Goal: Transaction & Acquisition: Purchase product/service

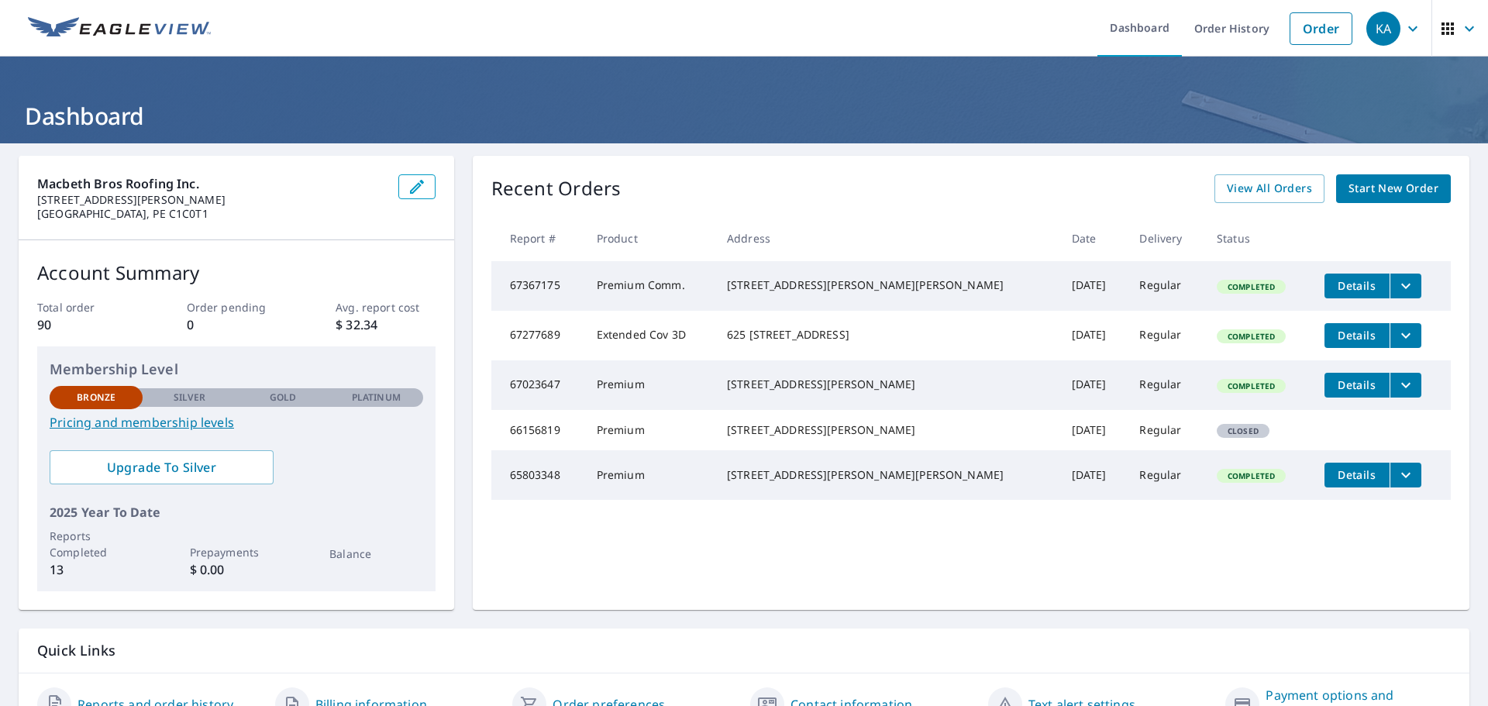
click at [1376, 185] on span "Start New Order" at bounding box center [1394, 188] width 90 height 19
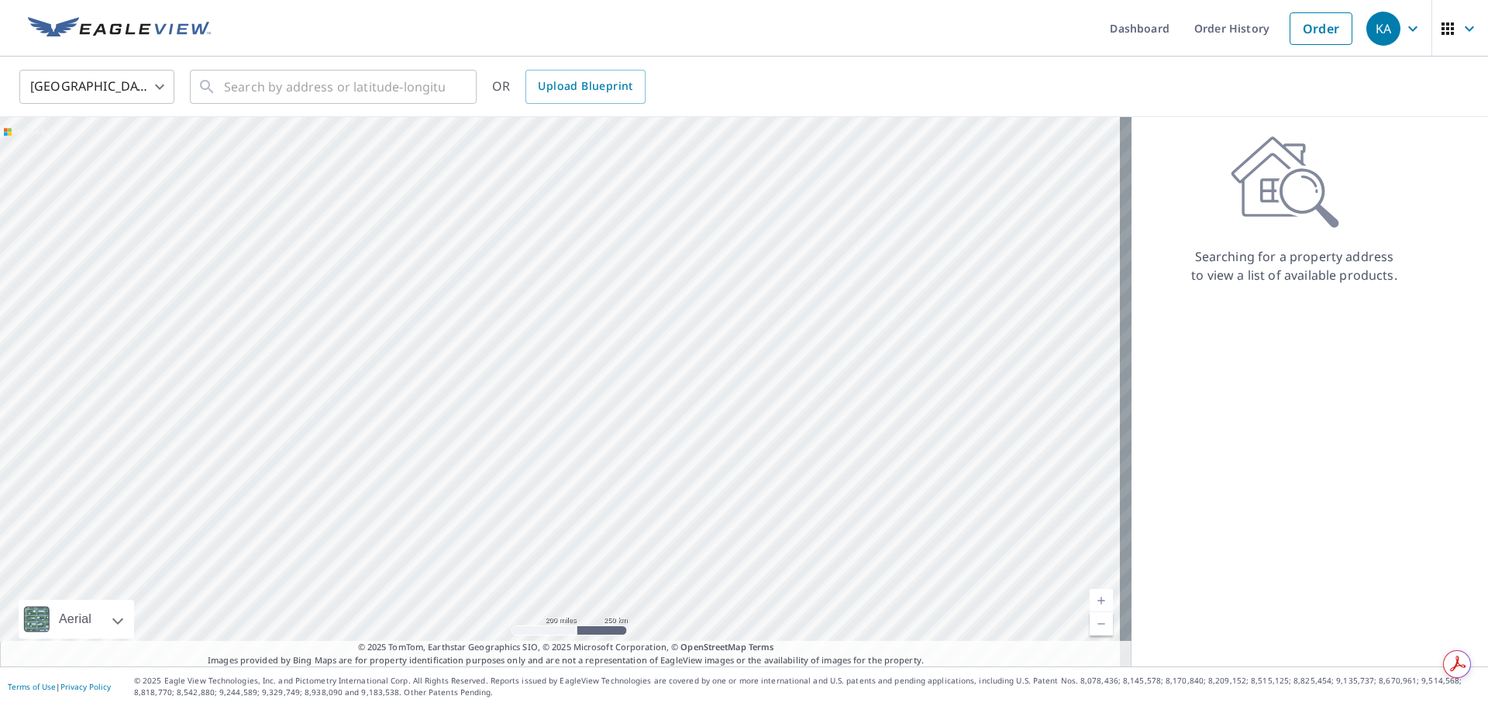
click at [161, 88] on body "KA KA Dashboard Order History Order KA United States US ​ ​ OR Upload Blueprint…" at bounding box center [744, 353] width 1488 height 706
drag, startPoint x: 108, startPoint y: 158, endPoint x: 188, endPoint y: 118, distance: 90.1
click at [109, 158] on li "[GEOGRAPHIC_DATA]" at bounding box center [96, 157] width 155 height 28
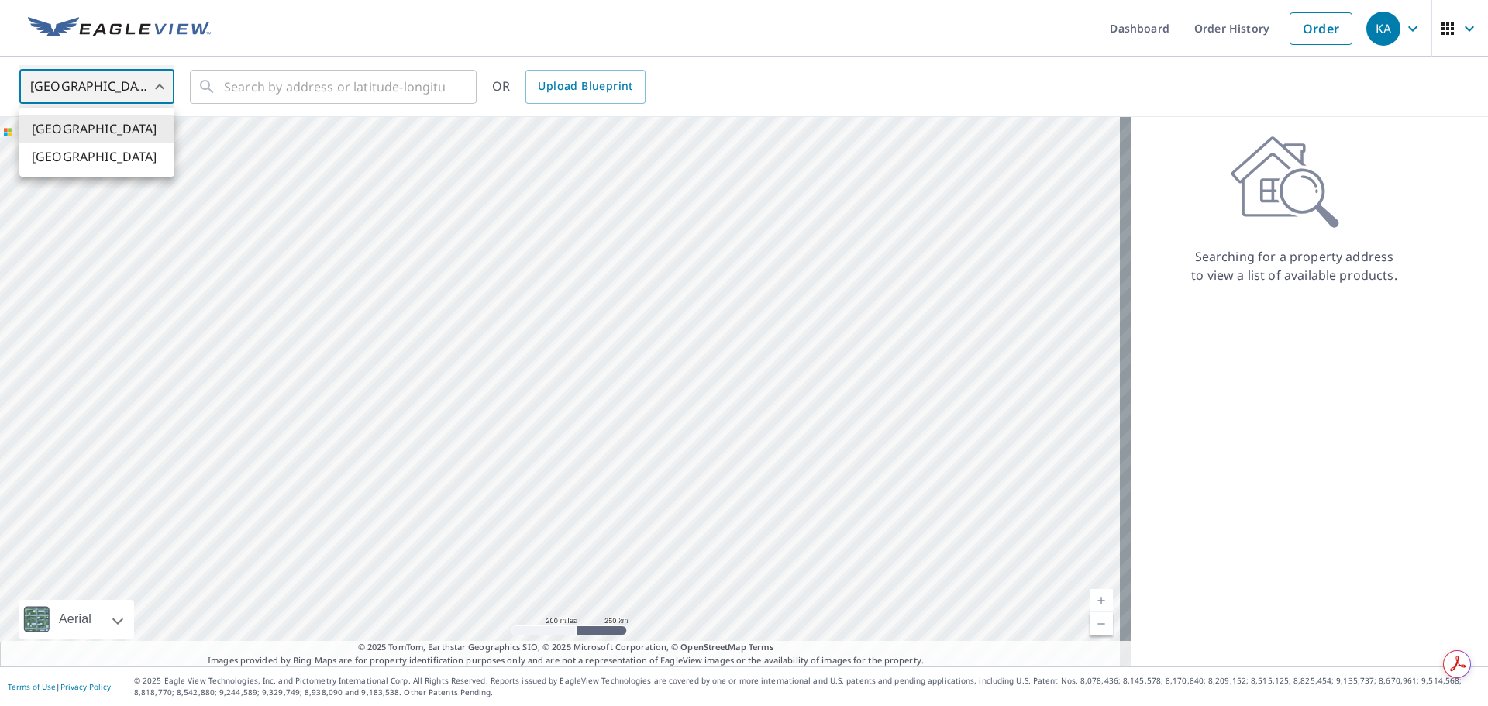
type input "CA"
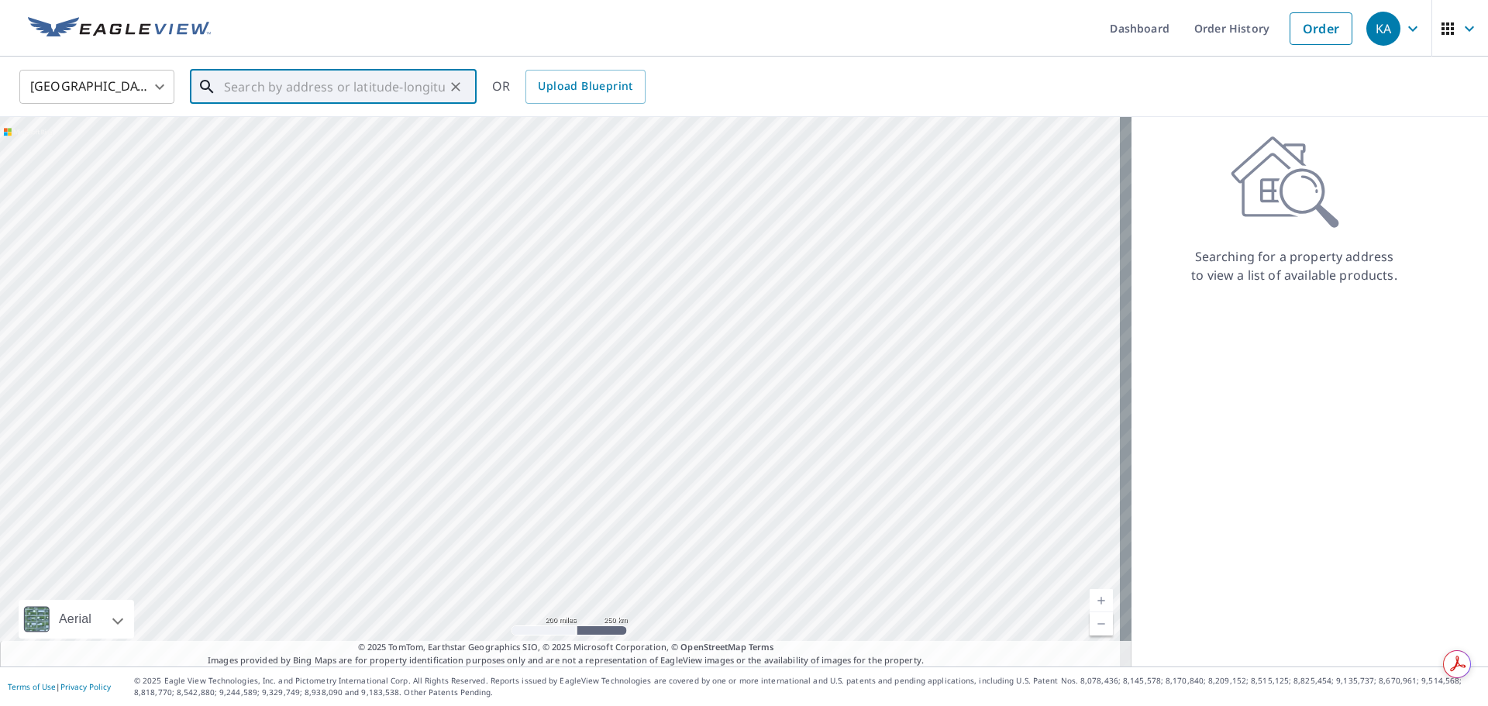
click at [233, 80] on input "text" at bounding box center [334, 86] width 221 height 43
click at [302, 137] on span "[STREET_ADDRESS] [GEOGRAPHIC_DATA]" at bounding box center [342, 131] width 243 height 19
type input "[STREET_ADDRESS] [GEOGRAPHIC_DATA]"
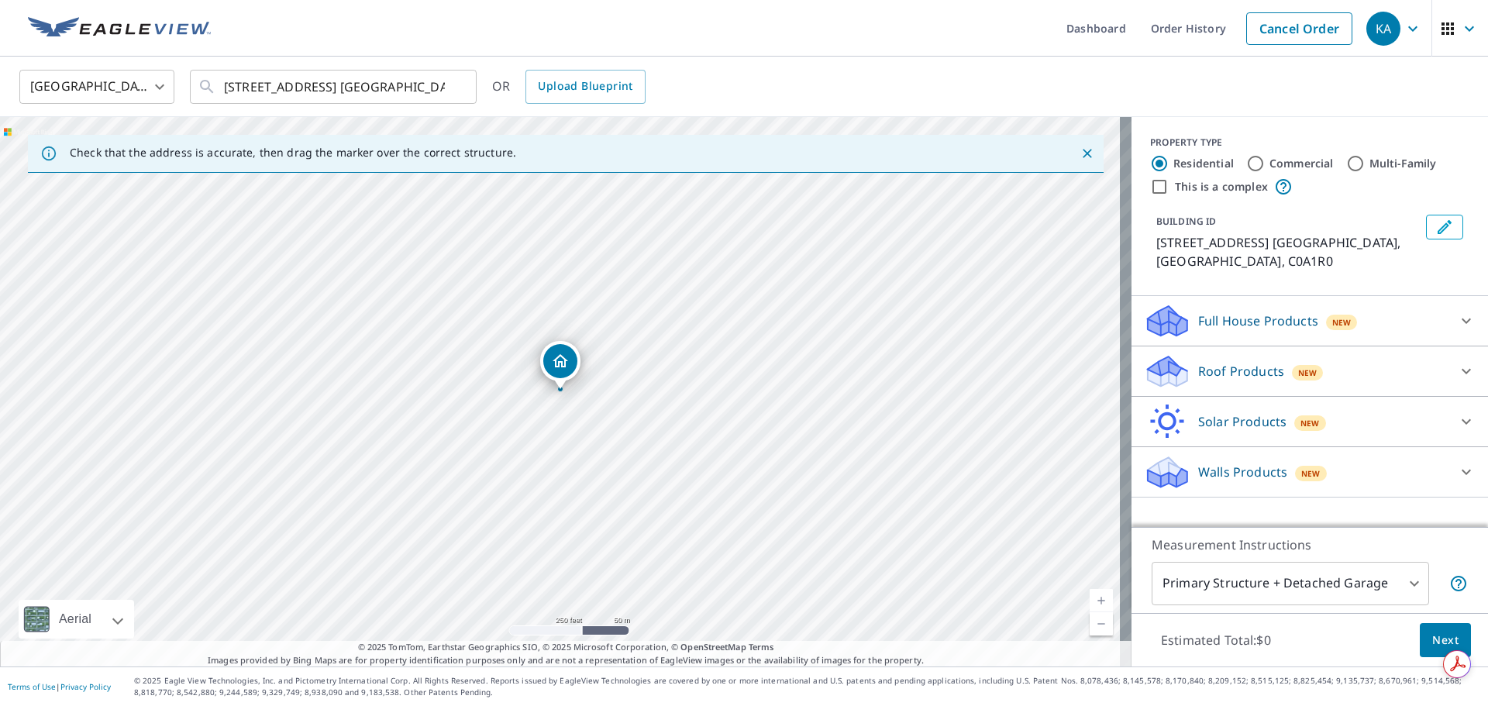
click at [563, 366] on icon "Dropped pin, building 1, Residential property, 100 DOUSES RD ST. ANDREW'S PARIS…" at bounding box center [561, 360] width 16 height 13
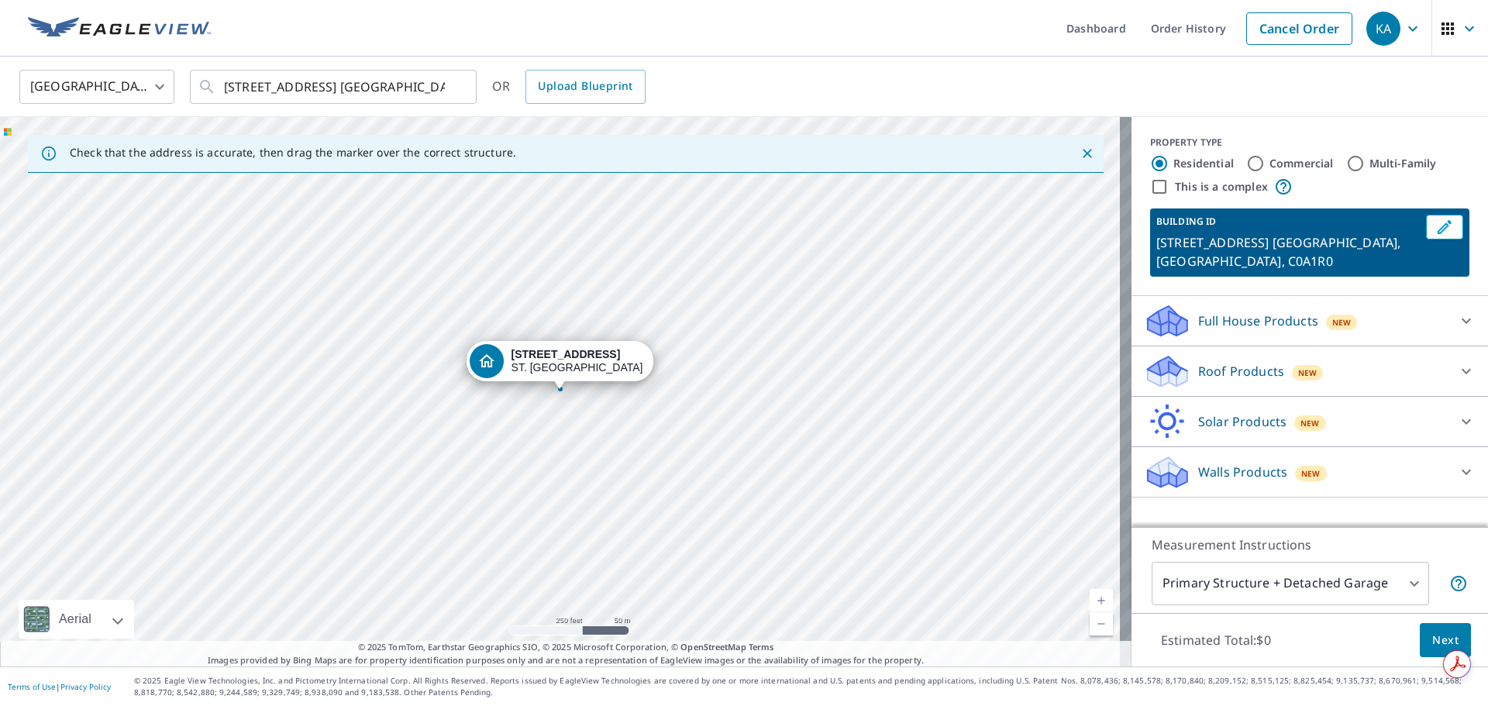
click at [587, 408] on div "[STREET_ADDRESS] [GEOGRAPHIC_DATA]" at bounding box center [566, 391] width 1132 height 549
click at [547, 398] on div "[STREET_ADDRESS] [GEOGRAPHIC_DATA]" at bounding box center [566, 391] width 1132 height 549
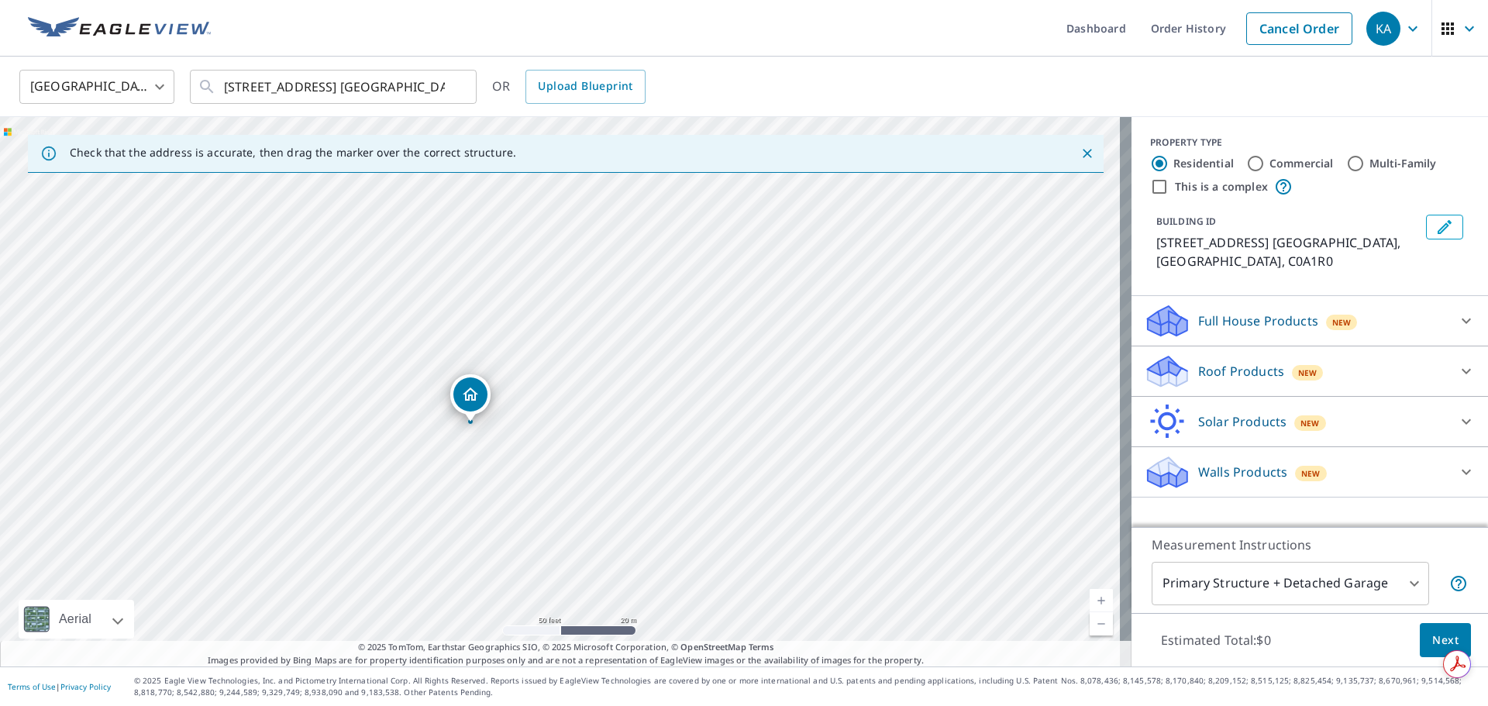
drag, startPoint x: 505, startPoint y: 395, endPoint x: 462, endPoint y: 396, distance: 43.4
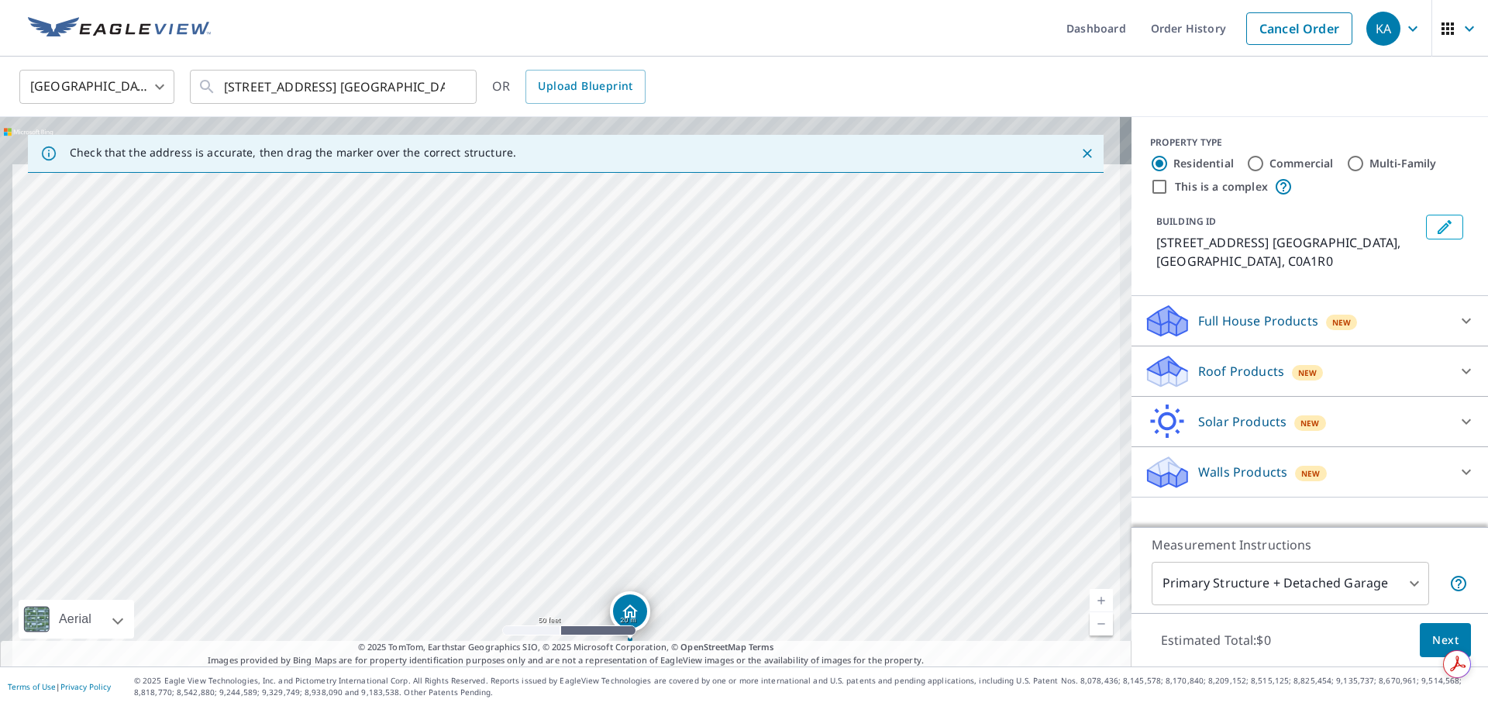
drag, startPoint x: 470, startPoint y: 274, endPoint x: 543, endPoint y: 537, distance: 272.4
click at [543, 539] on div "[STREET_ADDRESS] [GEOGRAPHIC_DATA]" at bounding box center [566, 391] width 1132 height 549
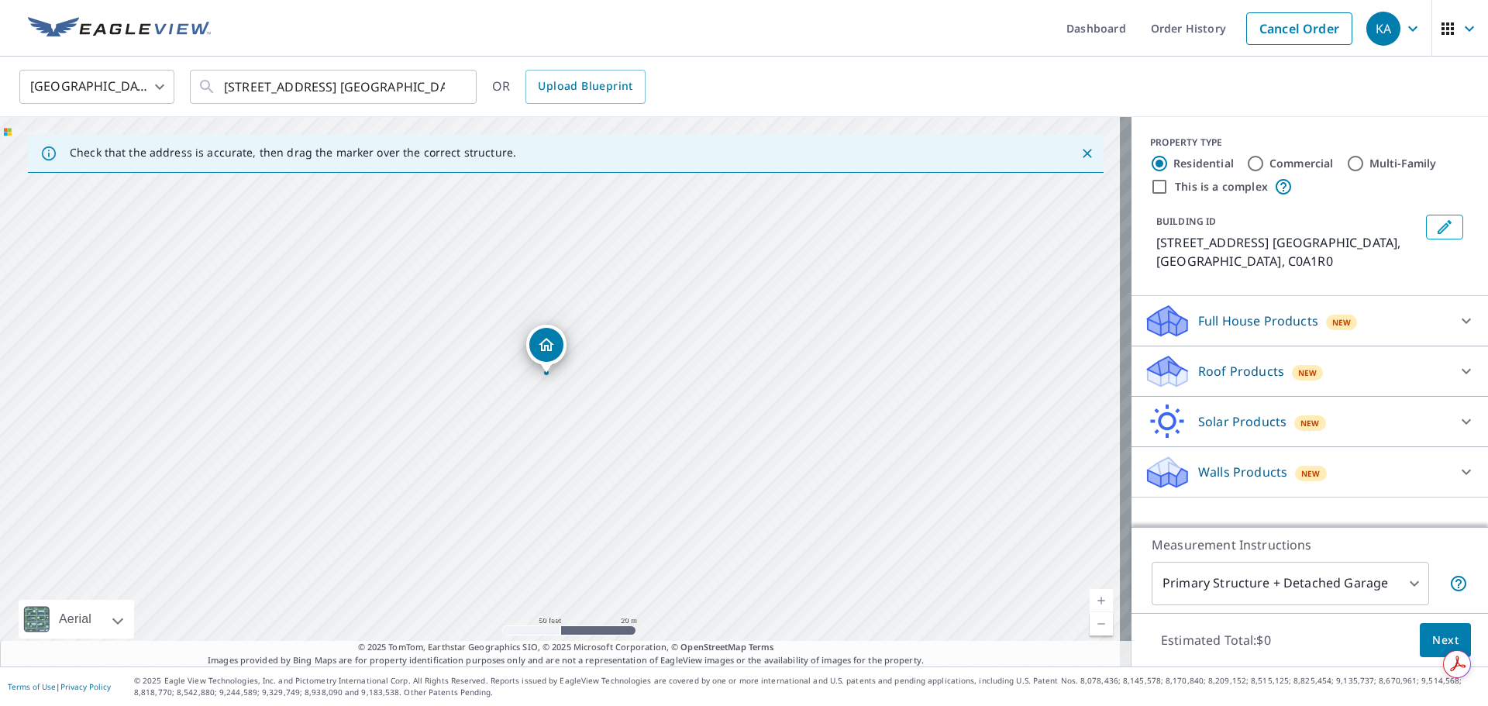
drag, startPoint x: 535, startPoint y: 512, endPoint x: 446, endPoint y: 219, distance: 306.0
click at [446, 219] on div "[STREET_ADDRESS] [GEOGRAPHIC_DATA]" at bounding box center [566, 391] width 1132 height 549
click at [1240, 369] on p "Roof Products" at bounding box center [1241, 371] width 86 height 19
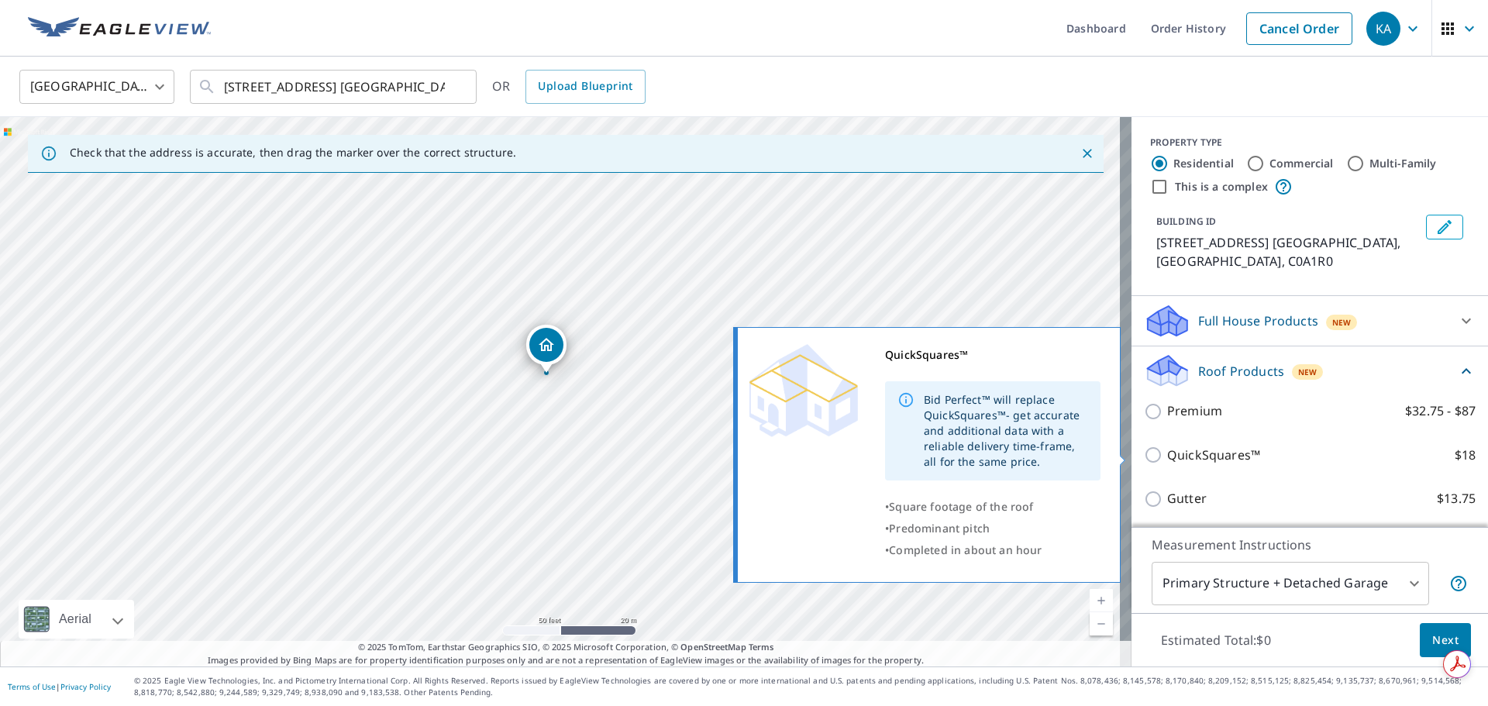
click at [1187, 453] on p "QuickSquares™" at bounding box center [1213, 455] width 93 height 19
click at [1167, 453] on input "QuickSquares™ $18" at bounding box center [1155, 455] width 23 height 19
checkbox input "true"
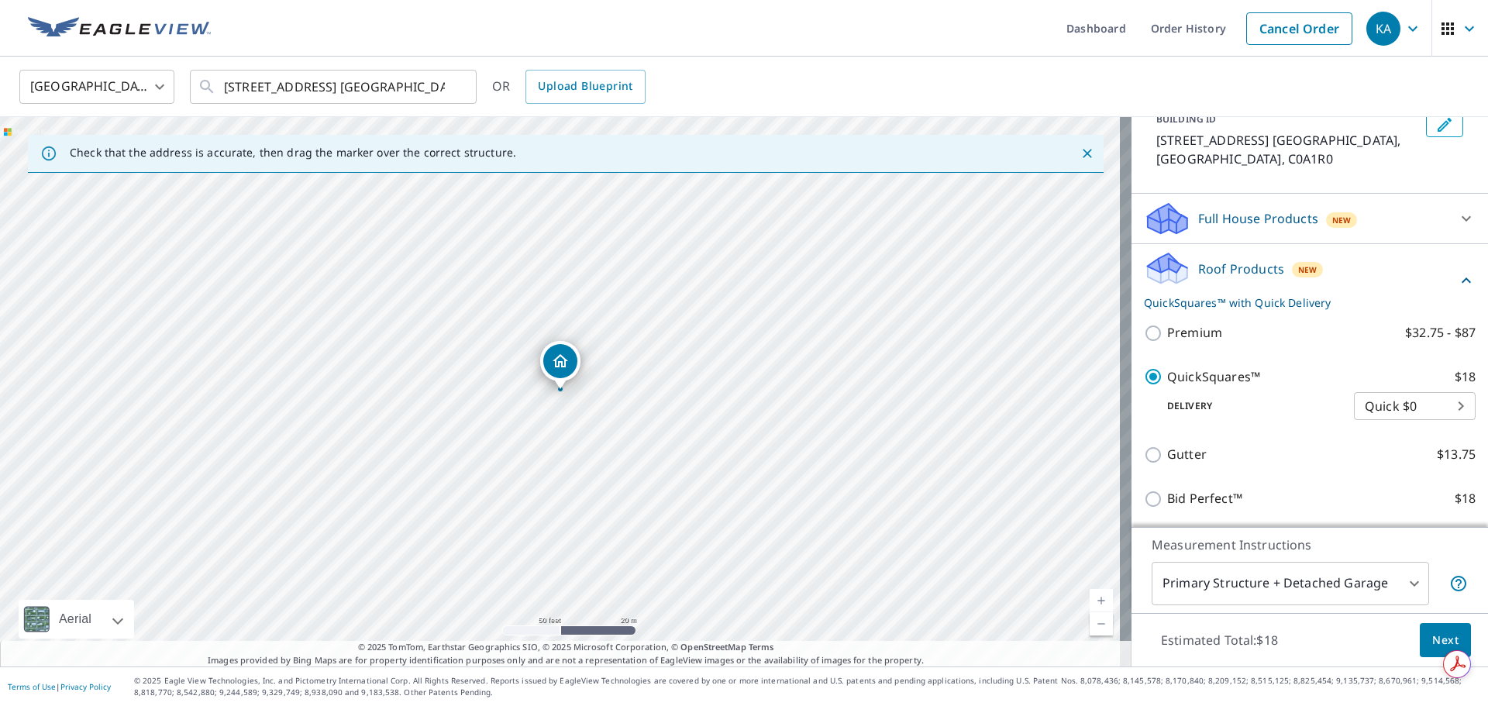
scroll to position [204, 0]
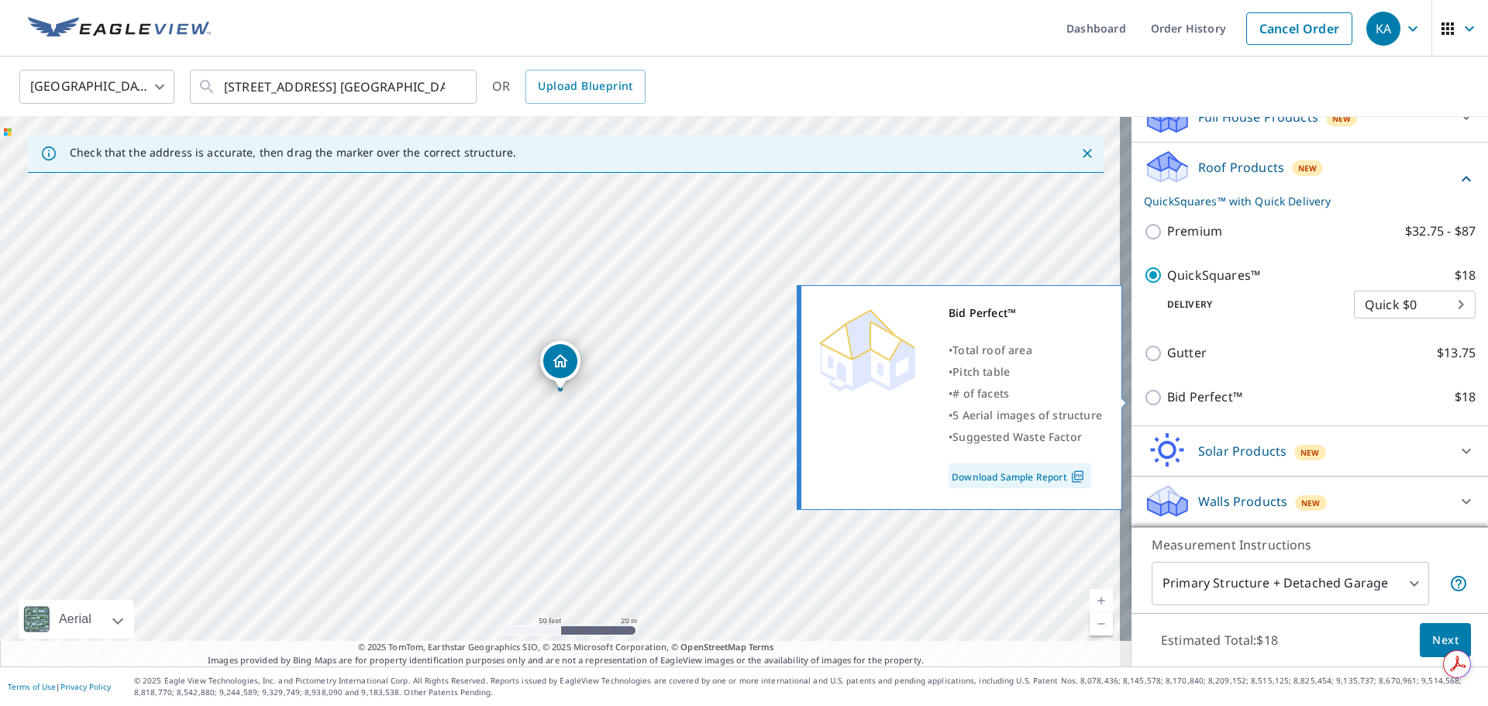
click at [1193, 400] on p "Bid Perfect™" at bounding box center [1204, 397] width 75 height 19
click at [1167, 400] on input "Bid Perfect™ $18" at bounding box center [1155, 397] width 23 height 19
checkbox input "true"
checkbox input "false"
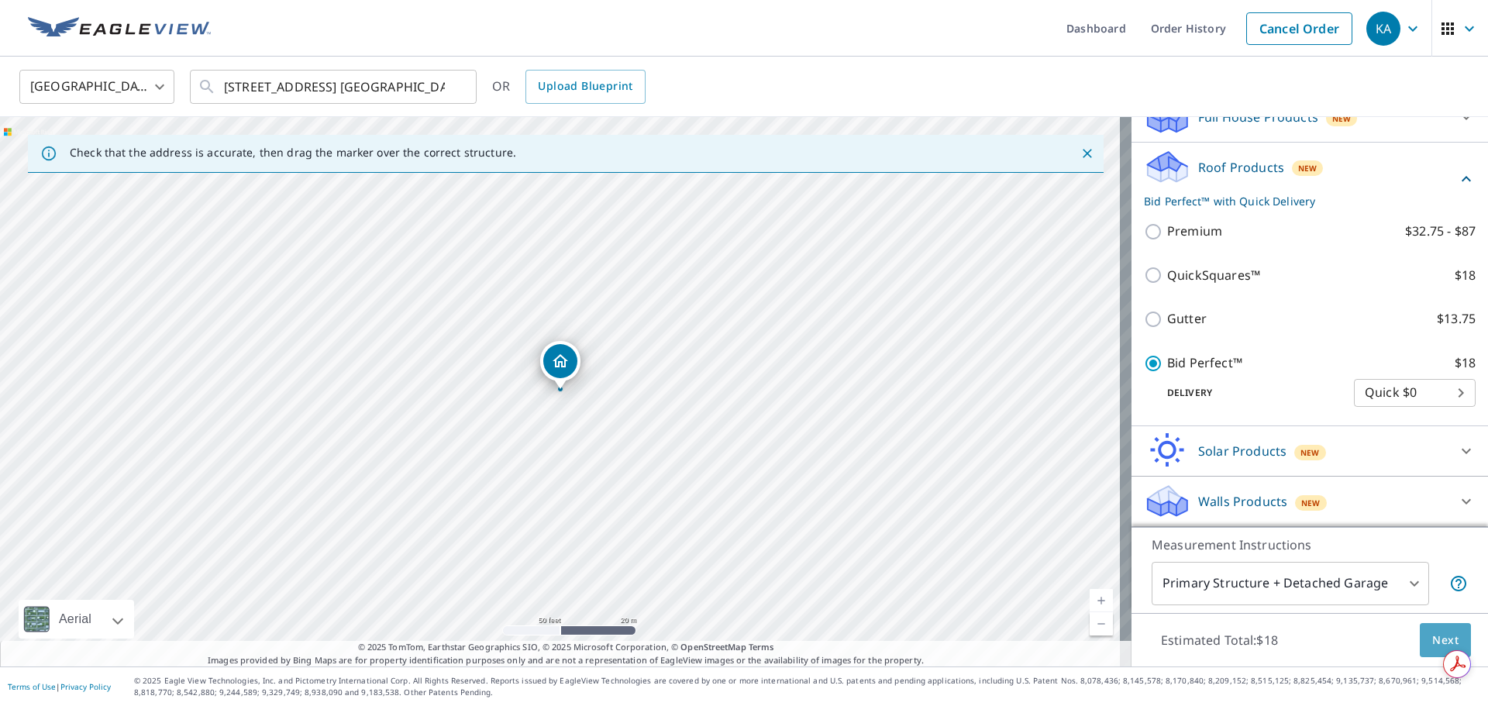
click at [1432, 640] on span "Next" at bounding box center [1445, 640] width 26 height 19
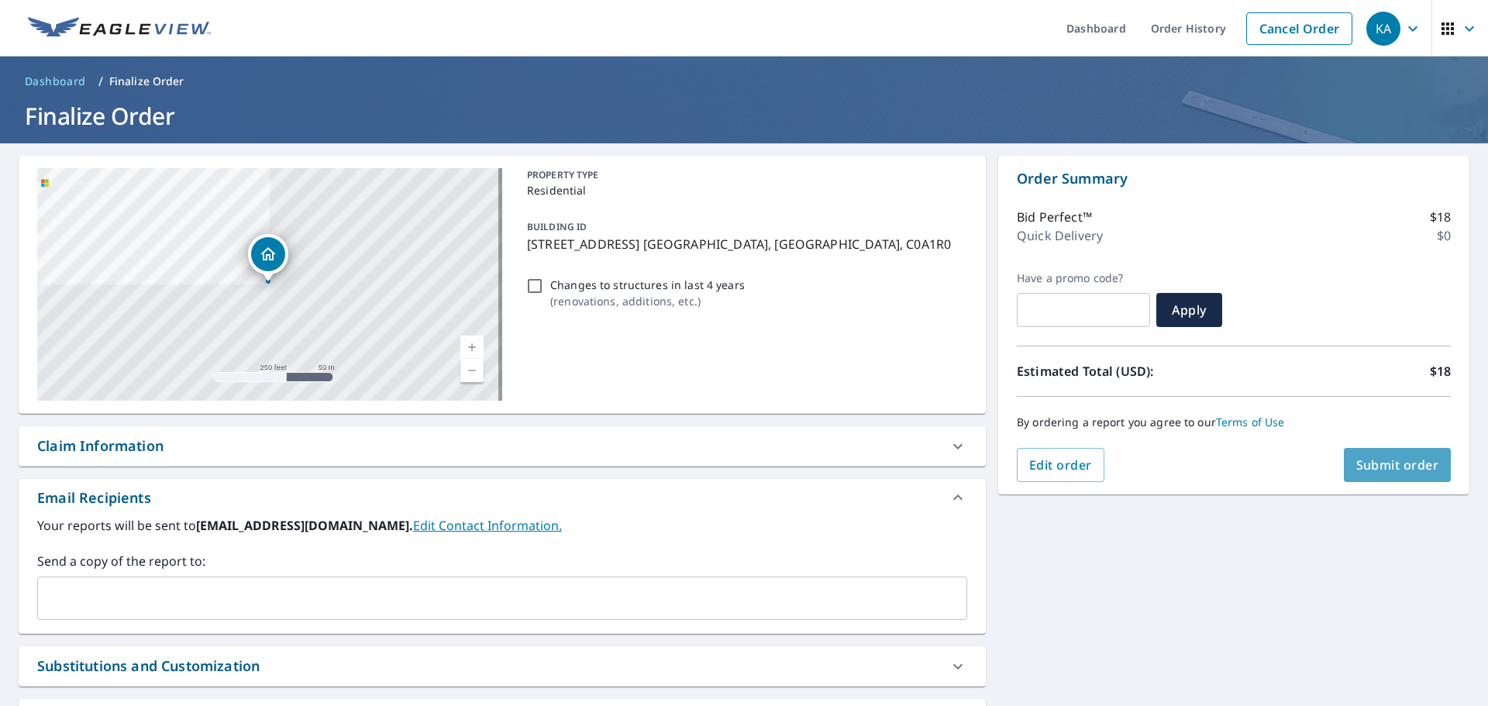
click at [1370, 467] on span "Submit order" at bounding box center [1397, 464] width 83 height 17
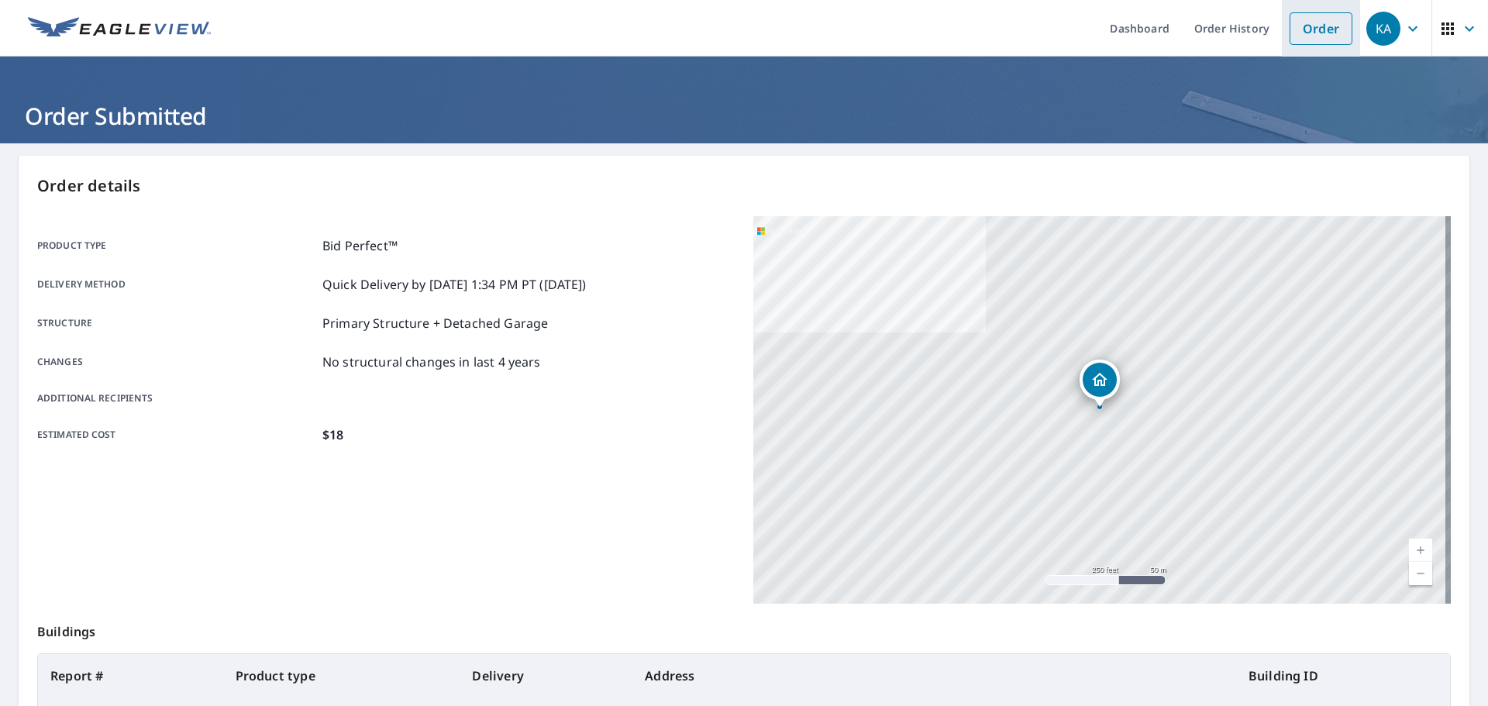
click at [1307, 29] on link "Order" at bounding box center [1321, 28] width 63 height 33
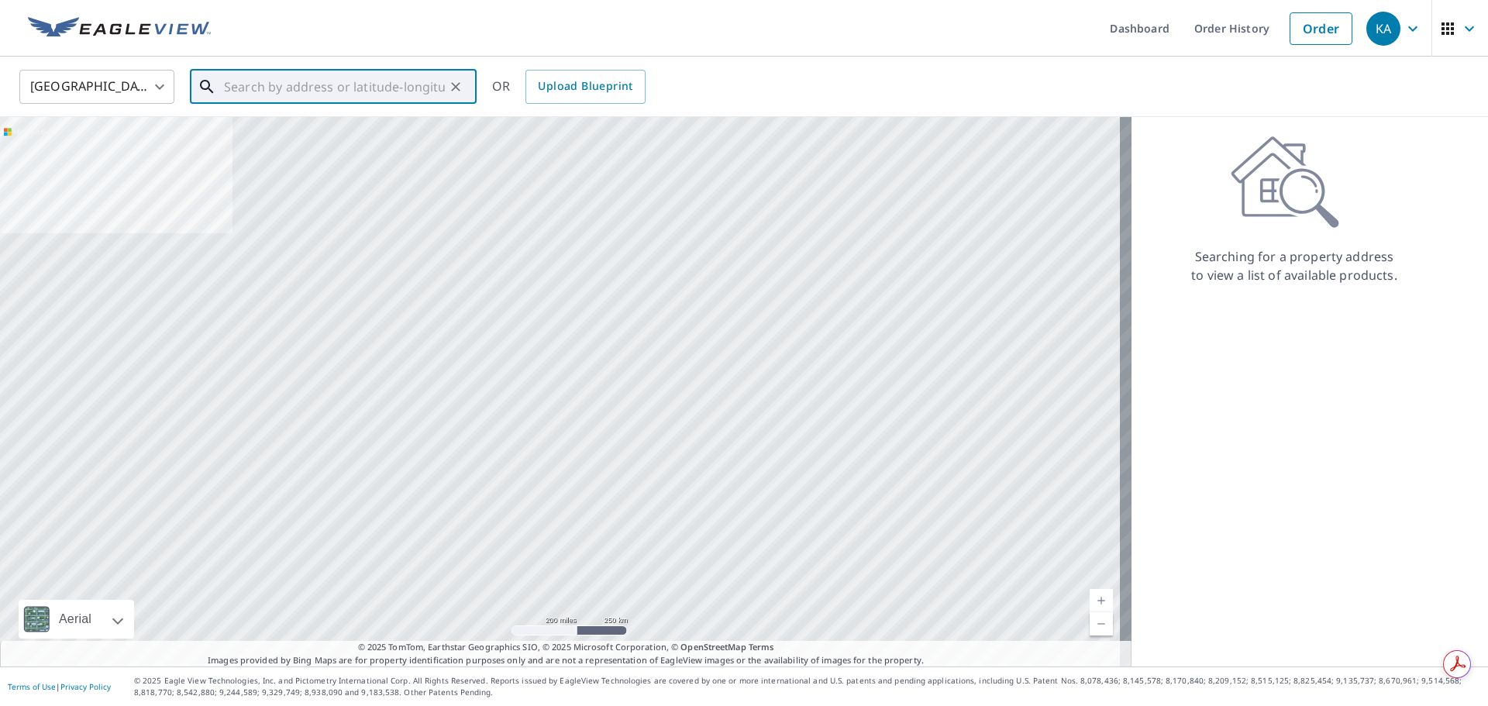
click at [255, 91] on input "text" at bounding box center [334, 86] width 221 height 43
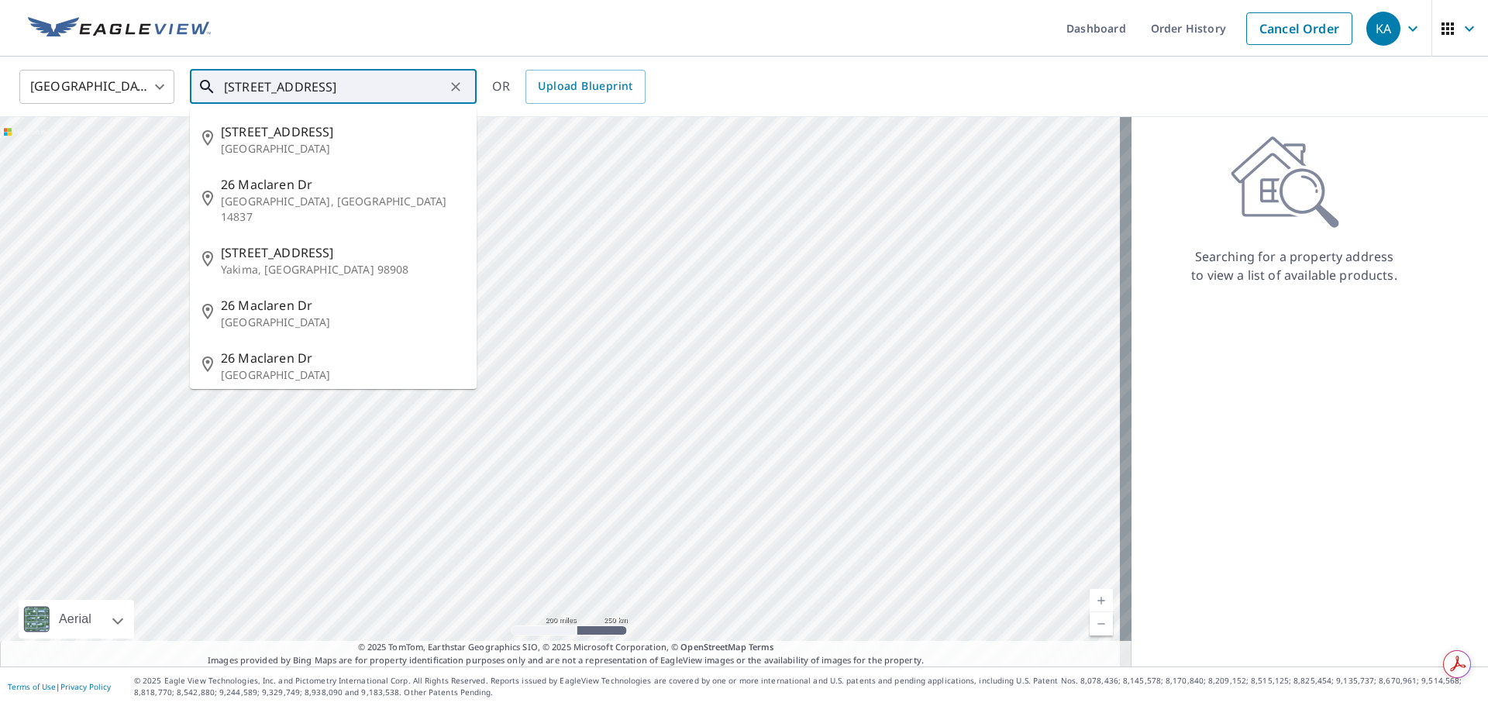
type input "[STREET_ADDRESS]"
click at [160, 91] on body "KA KA Dashboard Order History Cancel Order KA [GEOGRAPHIC_DATA] [GEOGRAPHIC_DAT…" at bounding box center [744, 353] width 1488 height 706
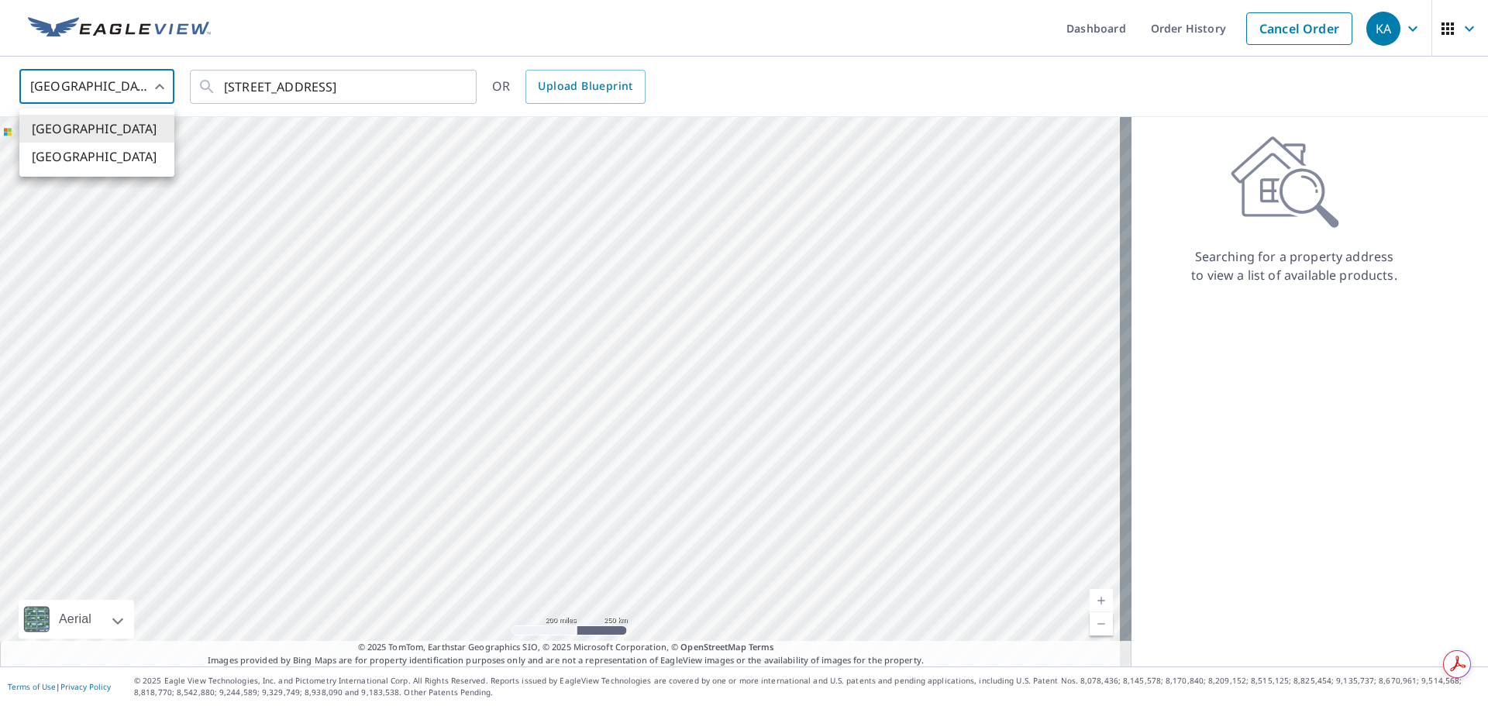
click at [126, 157] on li "[GEOGRAPHIC_DATA]" at bounding box center [96, 157] width 155 height 28
type input "CA"
click at [274, 90] on input "text" at bounding box center [334, 86] width 221 height 43
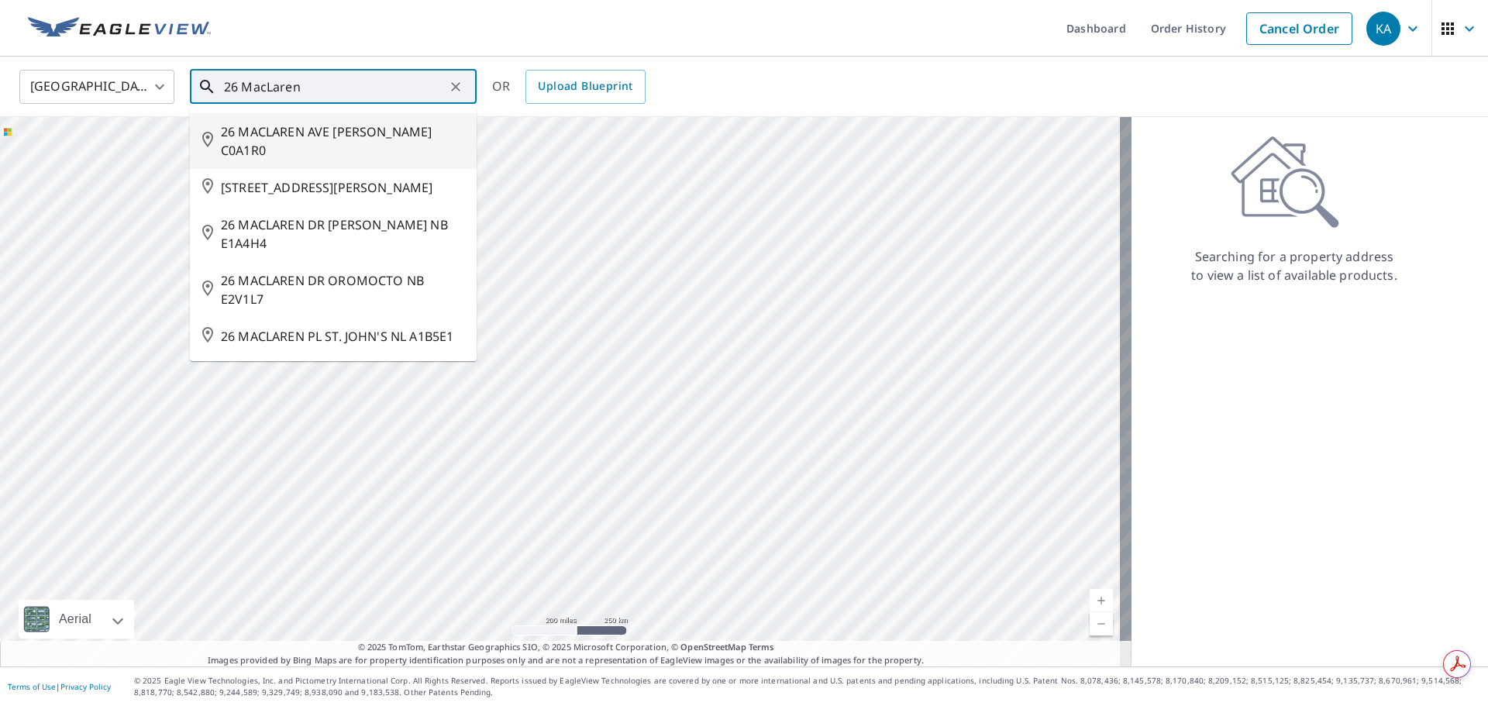
click at [298, 145] on span "26 MACLAREN AVE [PERSON_NAME] C0A1R0" at bounding box center [342, 140] width 243 height 37
type input "26 MACLAREN AVE [PERSON_NAME] C0A1R0"
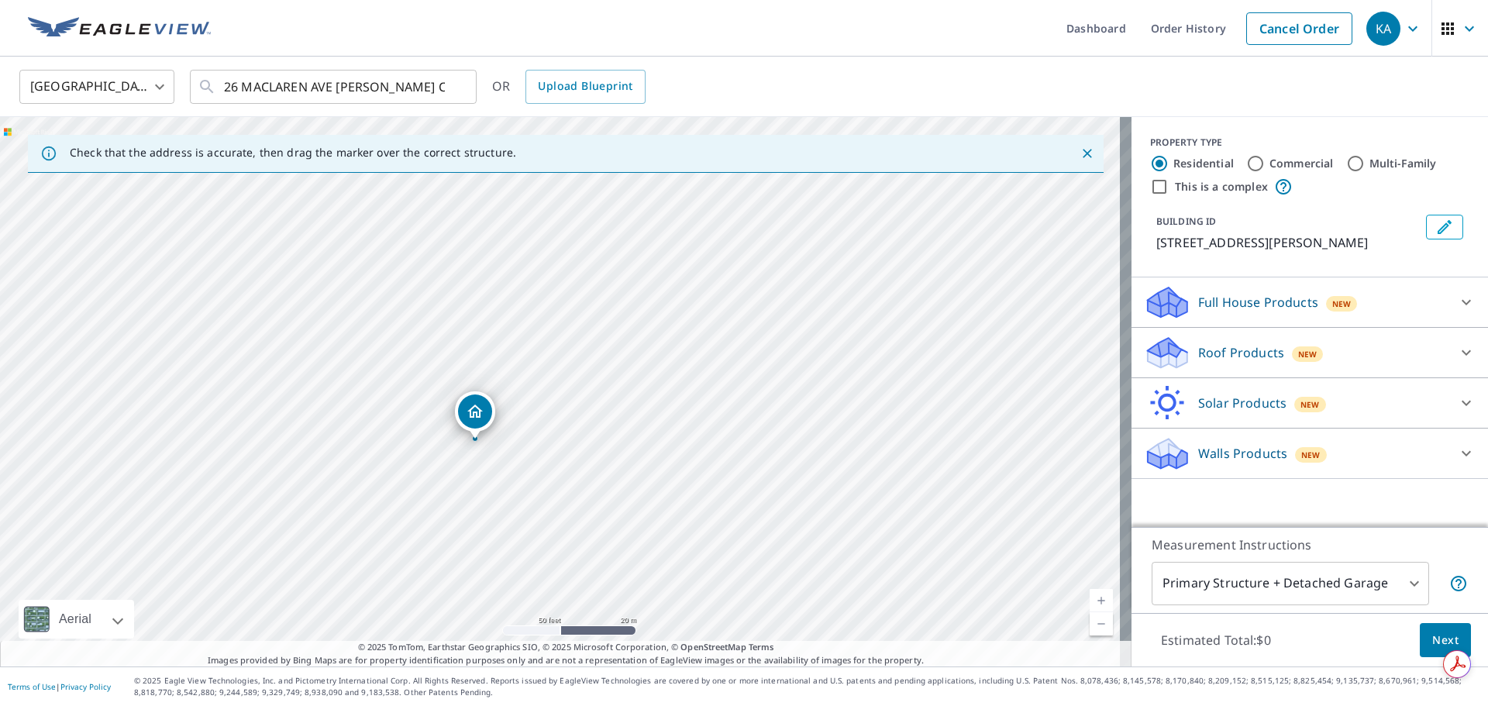
drag, startPoint x: 495, startPoint y: 365, endPoint x: 479, endPoint y: 421, distance: 58.1
click at [566, 402] on div "28 MACLAREN AVE [PERSON_NAME] C0A1R0" at bounding box center [566, 391] width 1132 height 549
click at [1230, 352] on p "Roof Products" at bounding box center [1241, 352] width 86 height 19
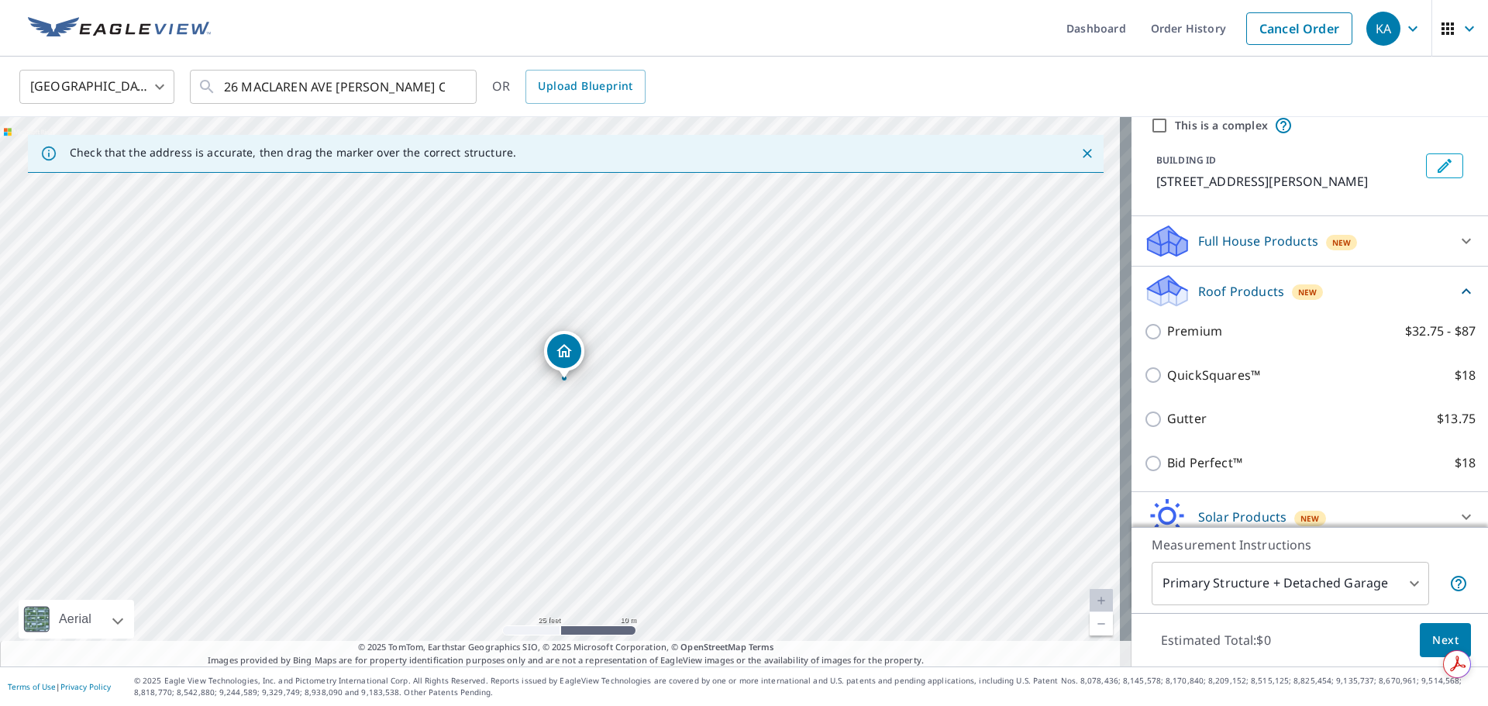
scroll to position [146, 0]
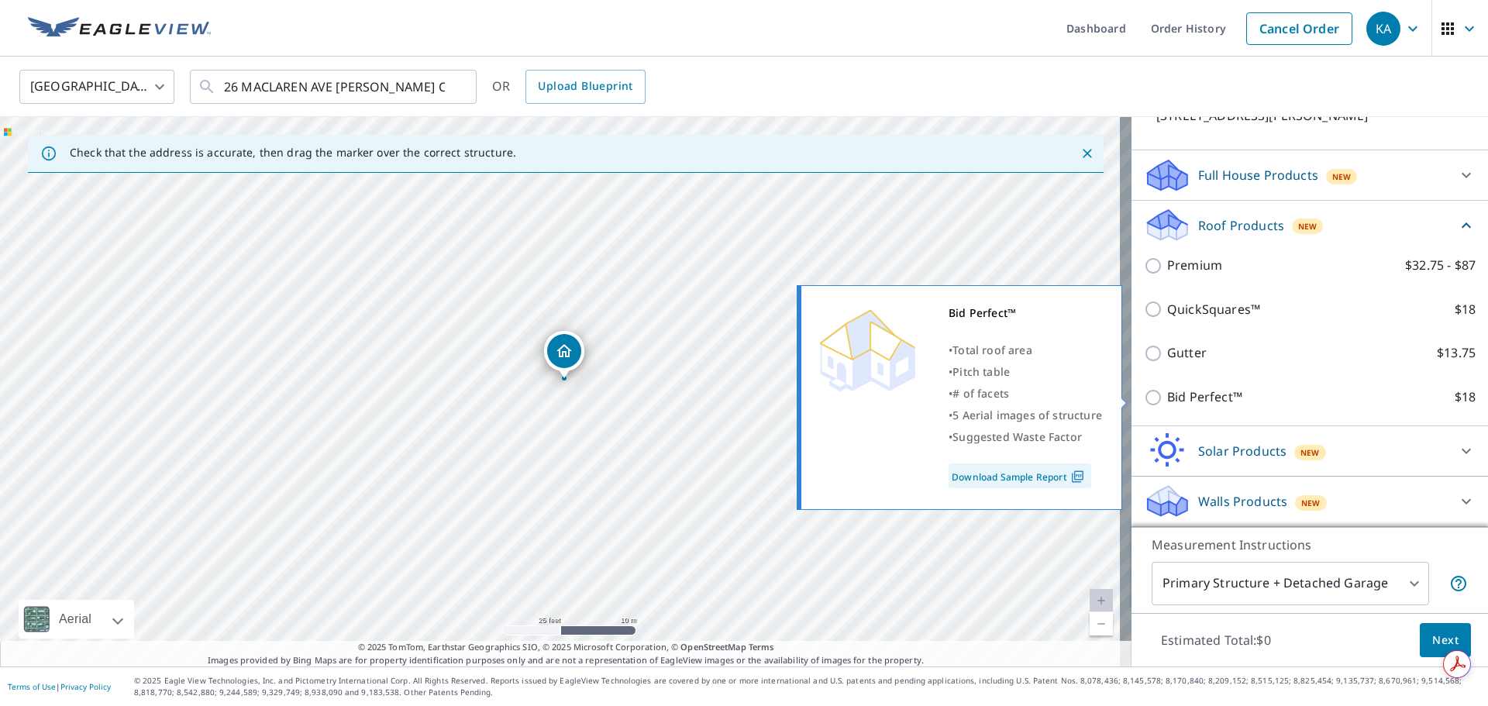
click at [1191, 399] on p "Bid Perfect™" at bounding box center [1204, 397] width 75 height 19
click at [1167, 399] on input "Bid Perfect™ $18" at bounding box center [1155, 397] width 23 height 19
checkbox input "true"
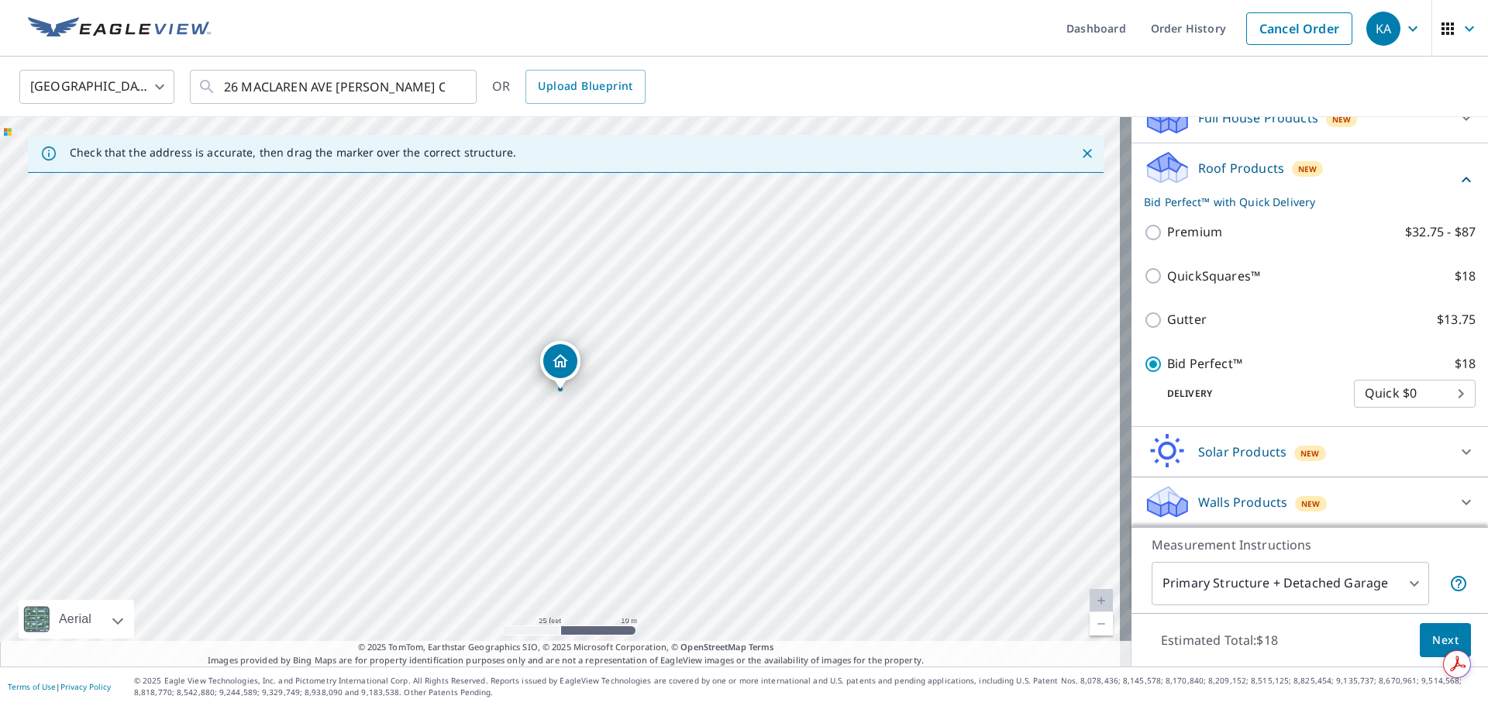
scroll to position [204, 0]
click at [1432, 637] on span "Next" at bounding box center [1445, 640] width 26 height 19
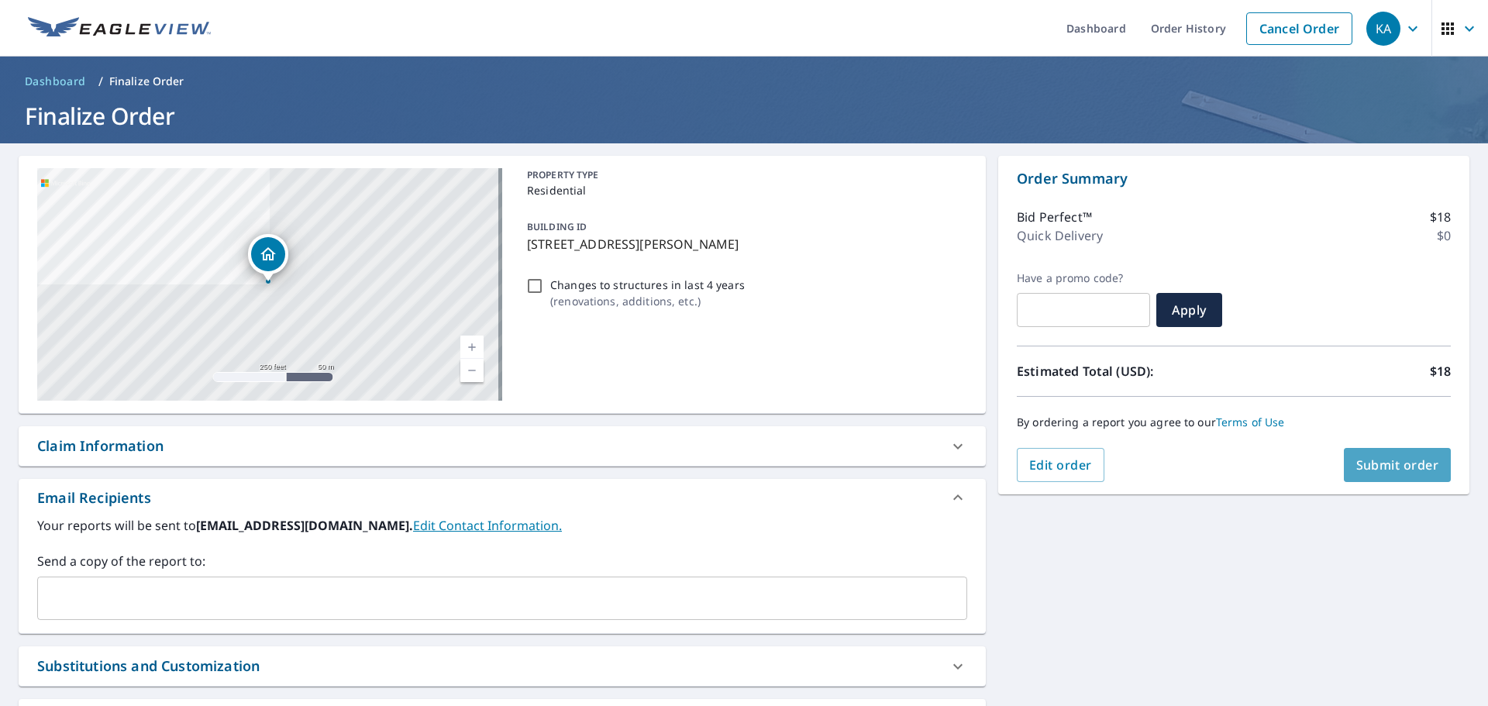
click at [1369, 465] on span "Submit order" at bounding box center [1397, 464] width 83 height 17
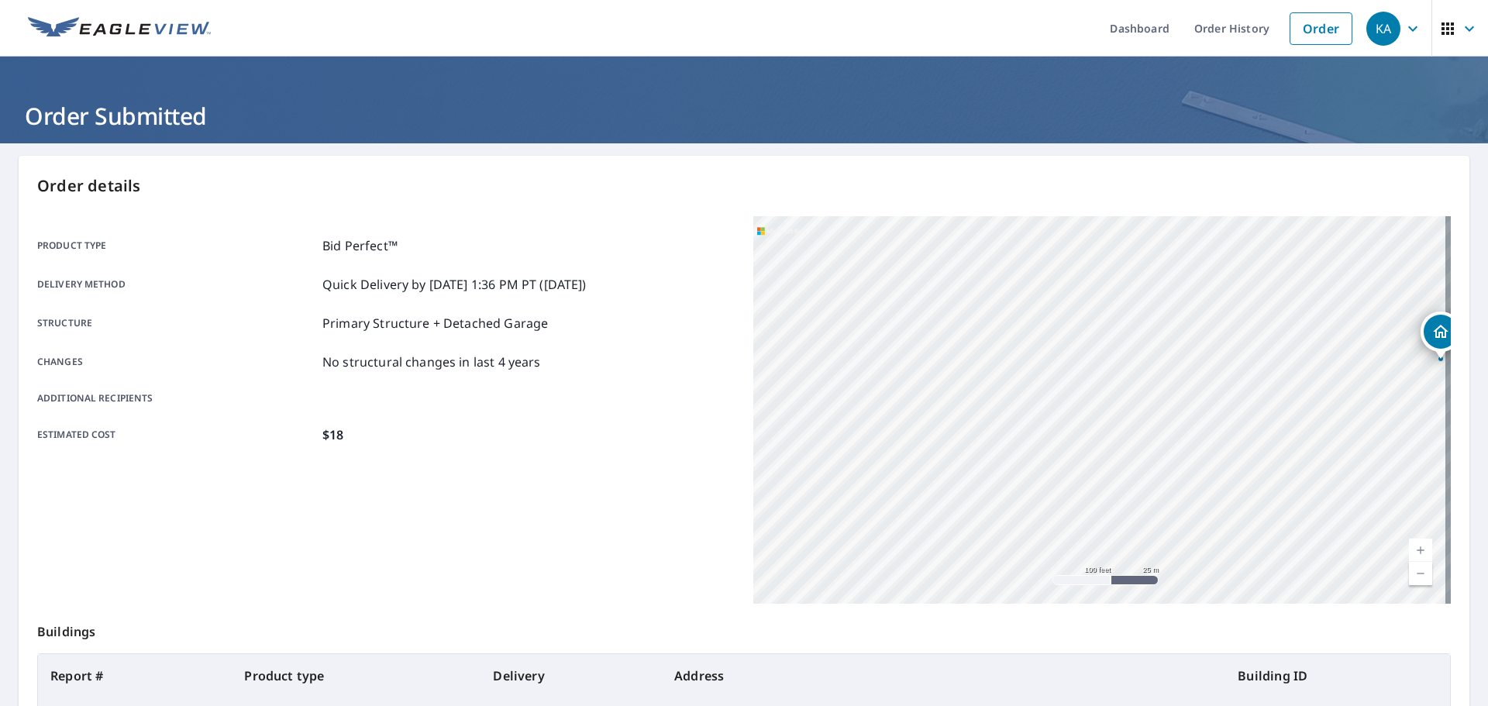
click at [1404, 26] on icon "button" at bounding box center [1413, 28] width 19 height 19
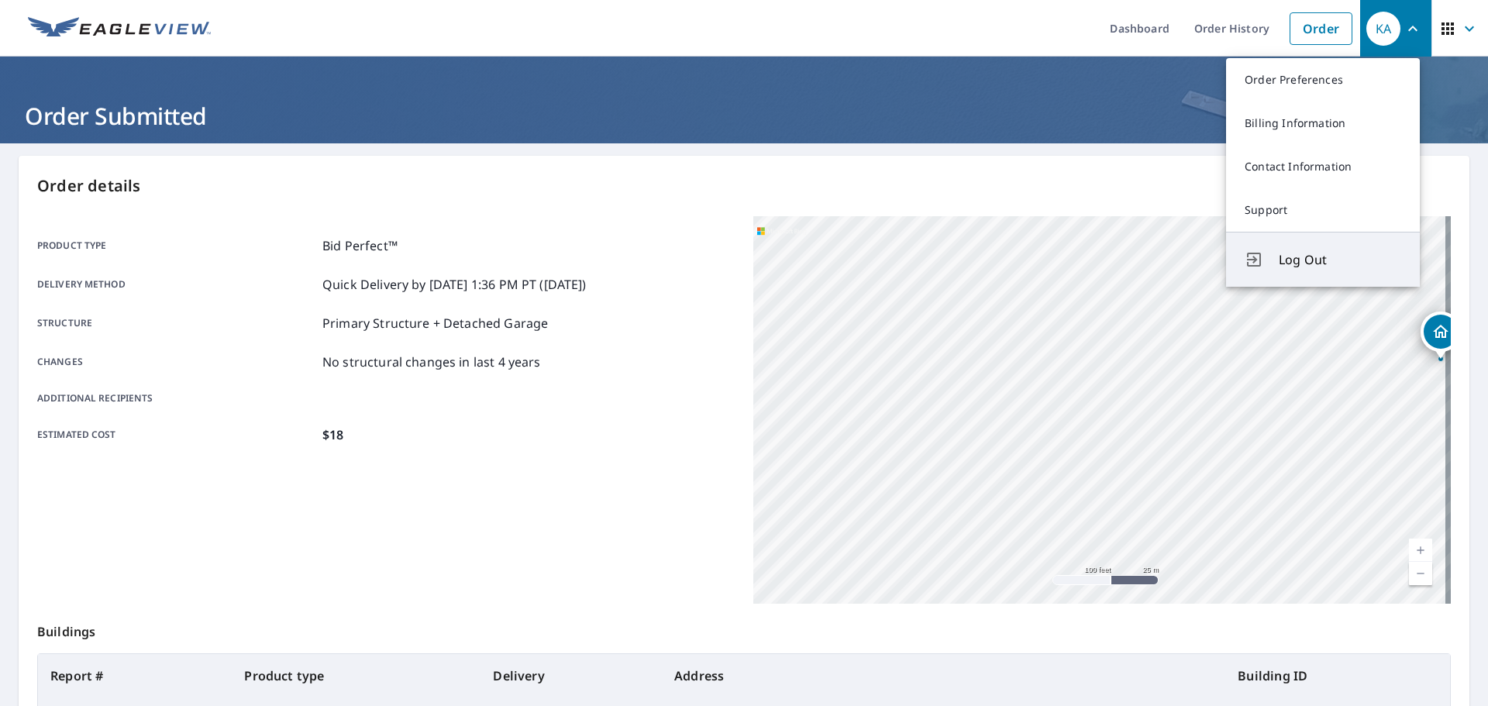
click at [1314, 261] on span "Log Out" at bounding box center [1340, 259] width 122 height 19
